Goal: Task Accomplishment & Management: Use online tool/utility

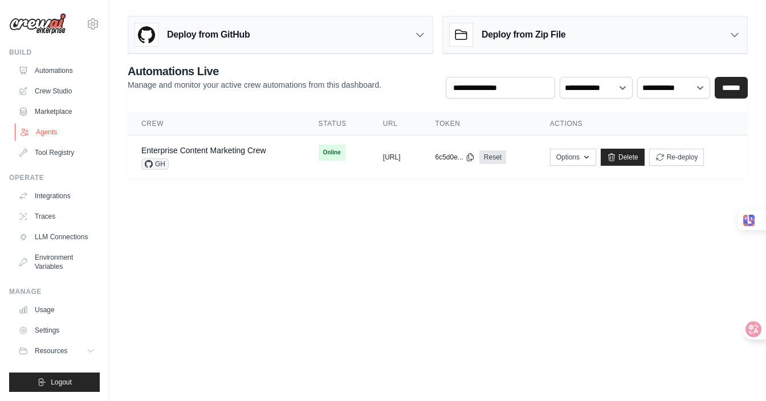
click at [48, 127] on link "Agents" at bounding box center [58, 132] width 86 height 18
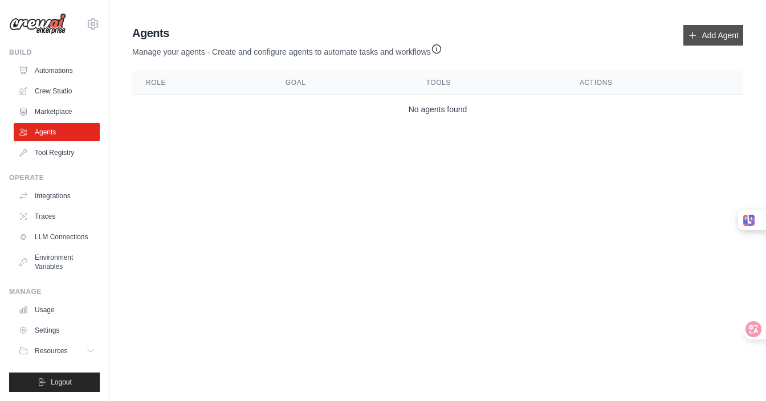
click at [717, 32] on link "Add Agent" at bounding box center [714, 35] width 60 height 21
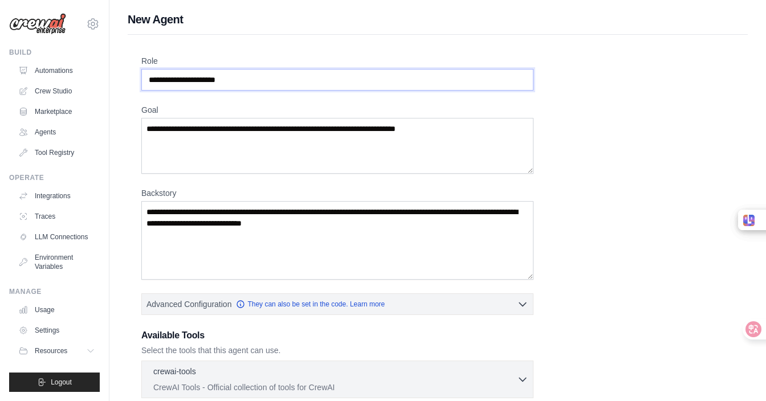
click at [220, 75] on input "Role" at bounding box center [337, 80] width 392 height 22
click at [235, 128] on textarea "Goal" at bounding box center [337, 146] width 392 height 56
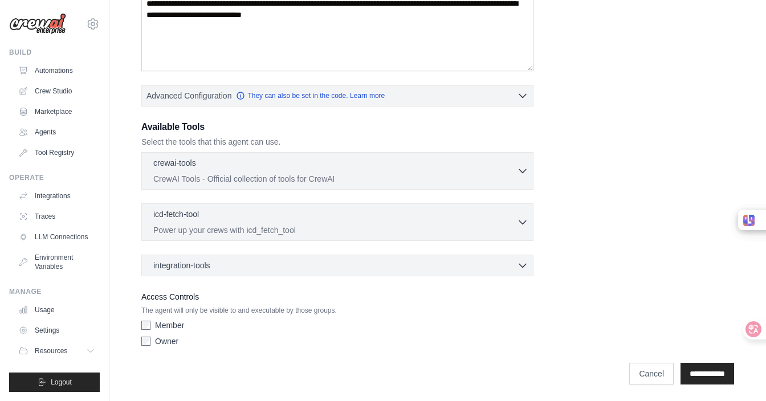
scroll to position [210, 0]
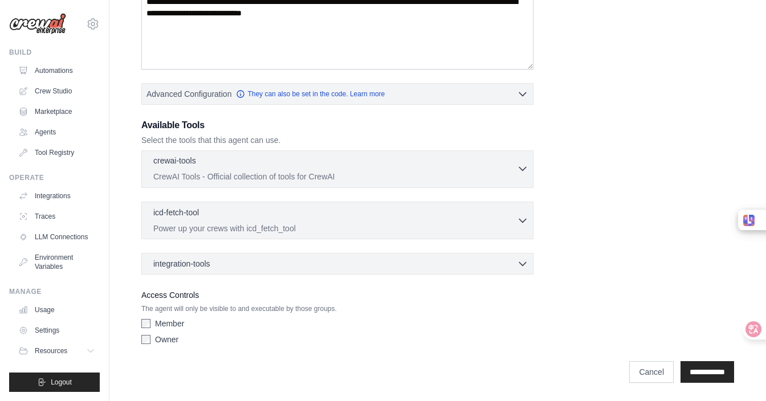
click at [367, 171] on p "CrewAI Tools - Official collection of tools for CrewAI" at bounding box center [335, 176] width 364 height 11
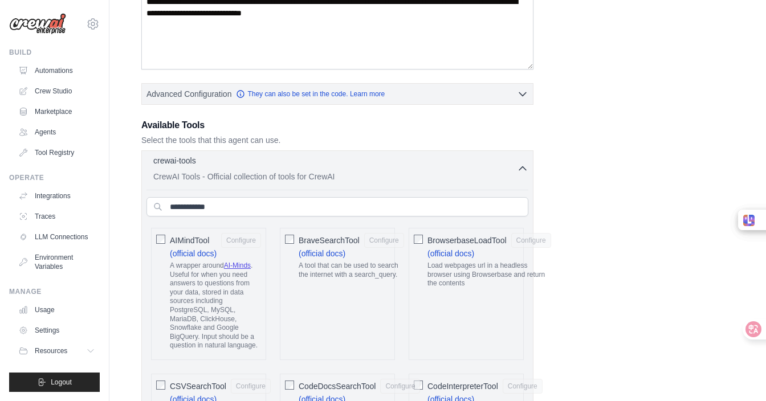
click at [367, 171] on p "CrewAI Tools - Official collection of tools for CrewAI" at bounding box center [335, 176] width 364 height 11
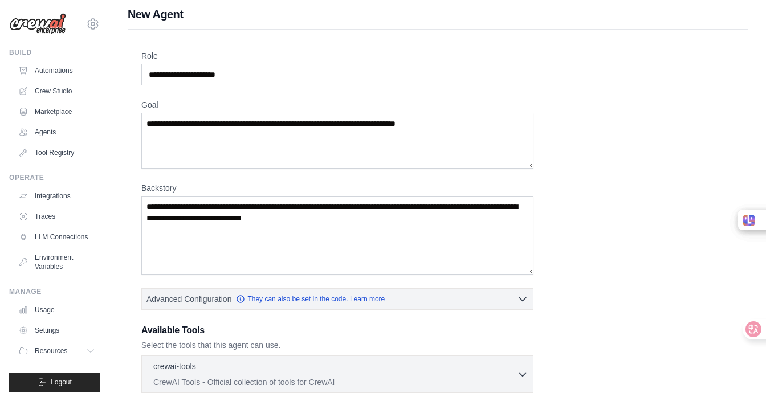
scroll to position [0, 0]
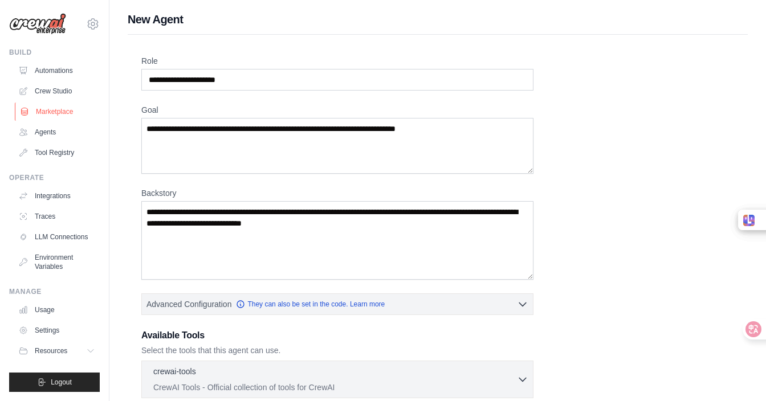
click at [59, 113] on link "Marketplace" at bounding box center [58, 112] width 86 height 18
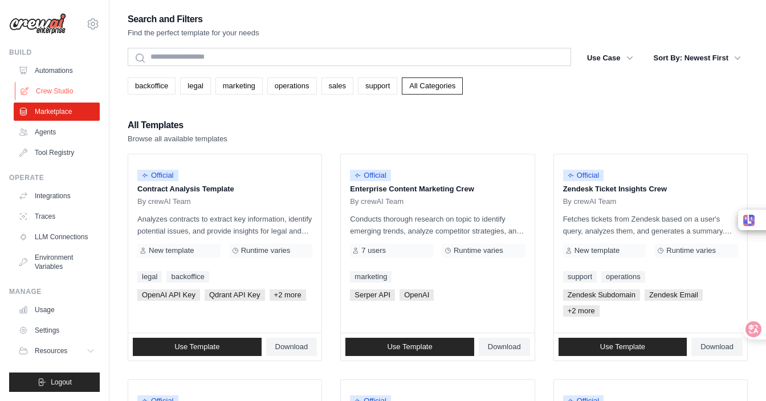
click at [58, 88] on link "Crew Studio" at bounding box center [58, 91] width 86 height 18
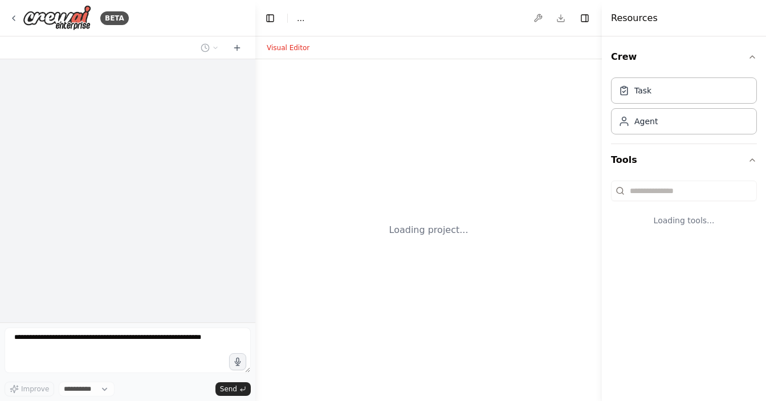
select select "****"
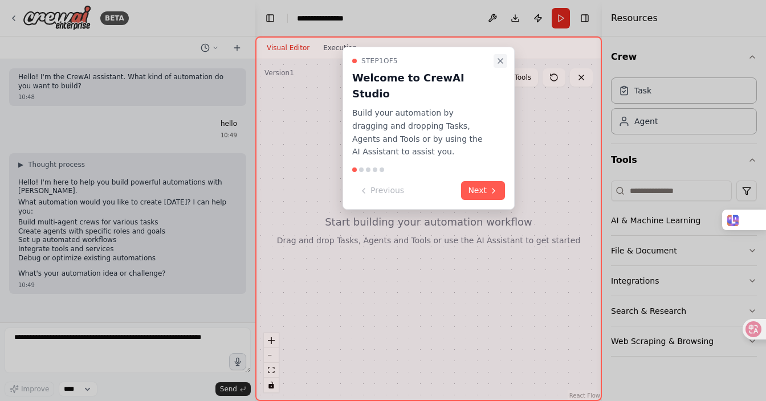
click at [496, 59] on icon "Close walkthrough" at bounding box center [500, 60] width 9 height 9
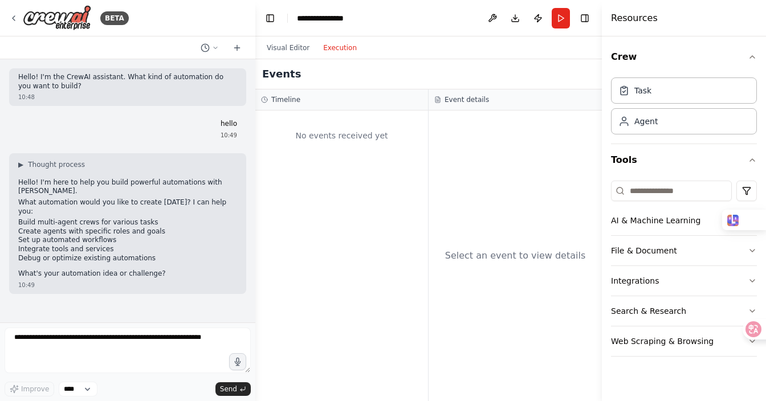
click at [338, 47] on button "Execution" at bounding box center [339, 48] width 47 height 14
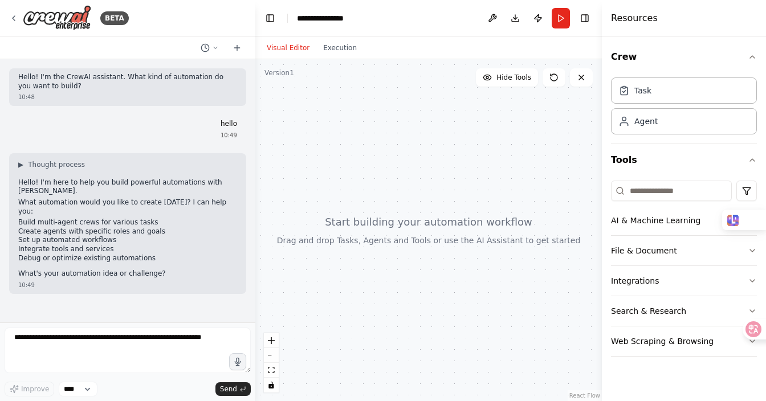
click at [300, 46] on button "Visual Editor" at bounding box center [288, 48] width 56 height 14
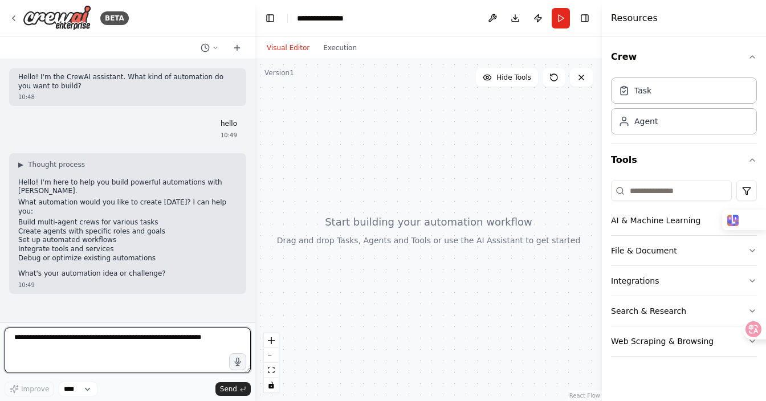
click at [72, 351] on textarea at bounding box center [128, 351] width 246 height 46
